Goal: Information Seeking & Learning: Learn about a topic

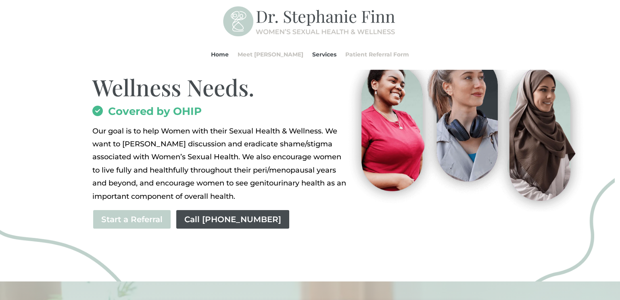
scroll to position [110, 0]
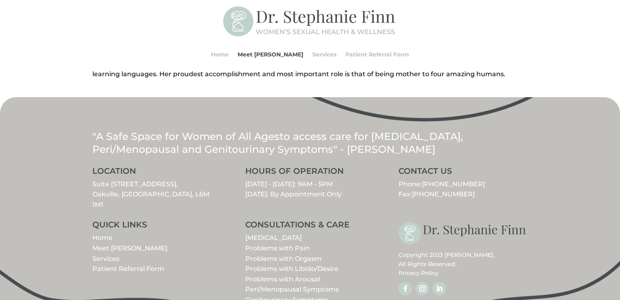
scroll to position [378, 0]
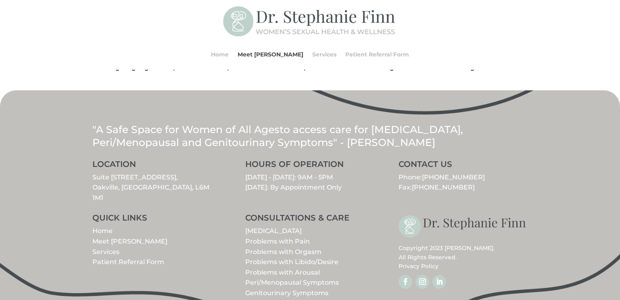
click at [295, 258] on link "Problems with Libido/Desire" at bounding box center [291, 262] width 93 height 8
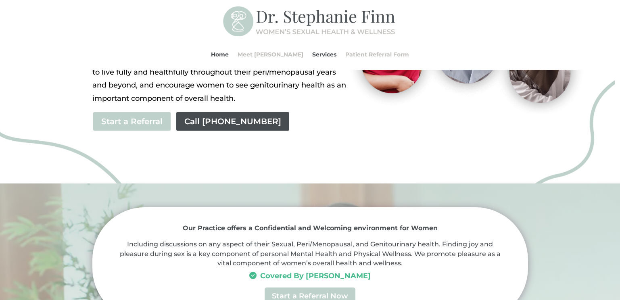
scroll to position [218, 0]
